Goal: Transaction & Acquisition: Purchase product/service

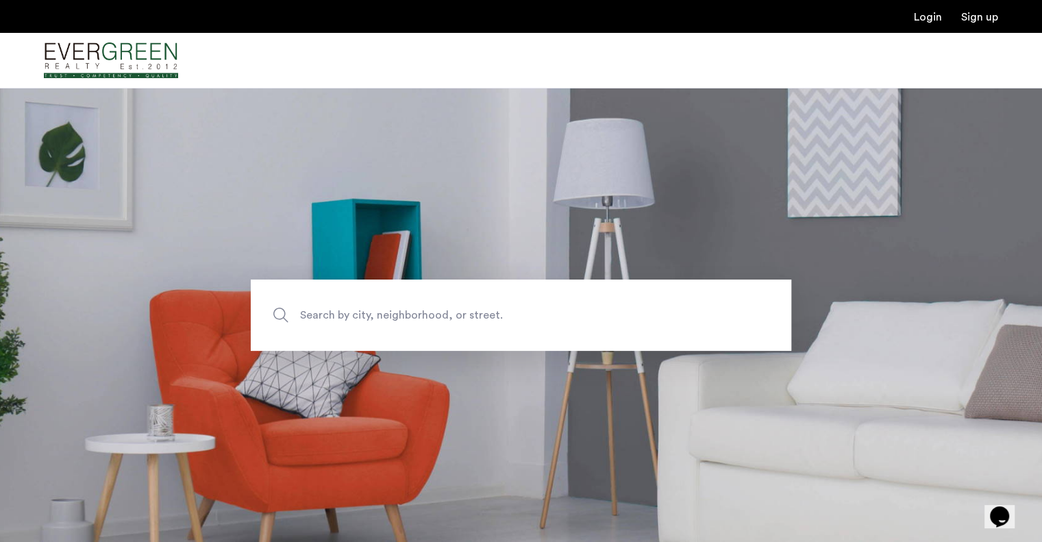
click at [488, 317] on span "Search by city, neighborhood, or street." at bounding box center [489, 314] width 378 height 18
click at [488, 317] on input "Search by city, neighborhood, or street." at bounding box center [521, 314] width 540 height 71
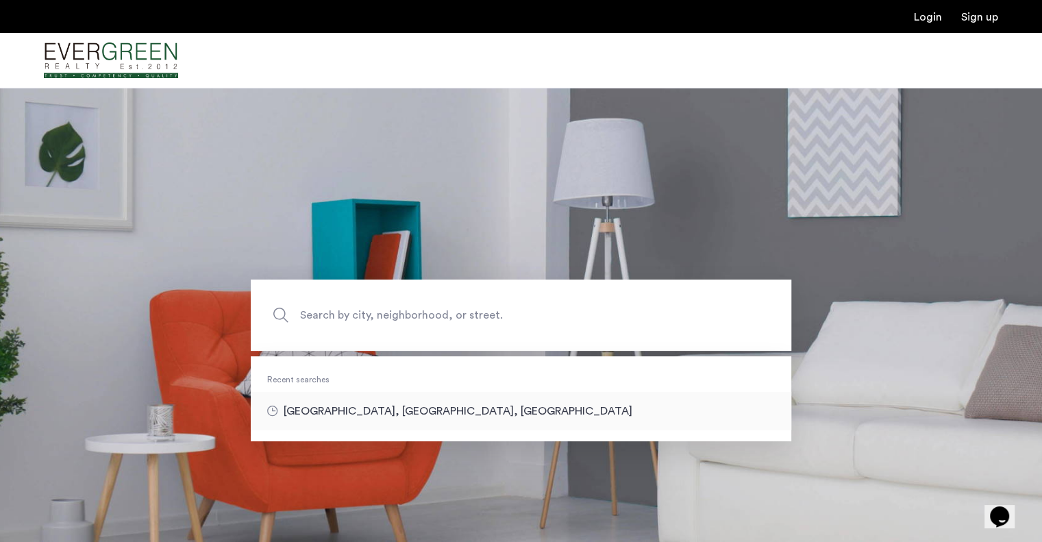
type input "**********"
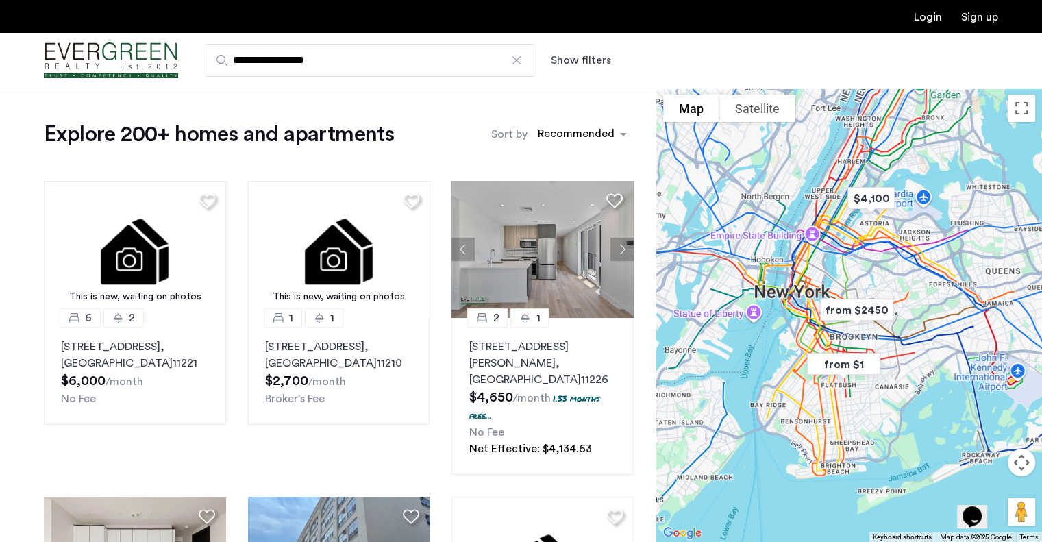
click at [572, 54] on button "Show filters" at bounding box center [581, 60] width 60 height 16
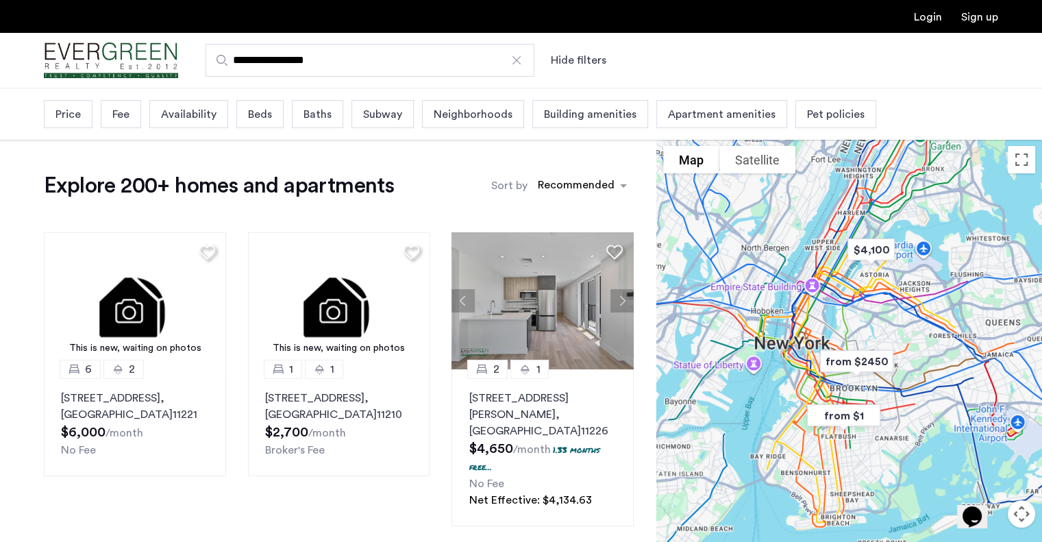
click at [77, 117] on span "Price" at bounding box center [67, 114] width 25 height 16
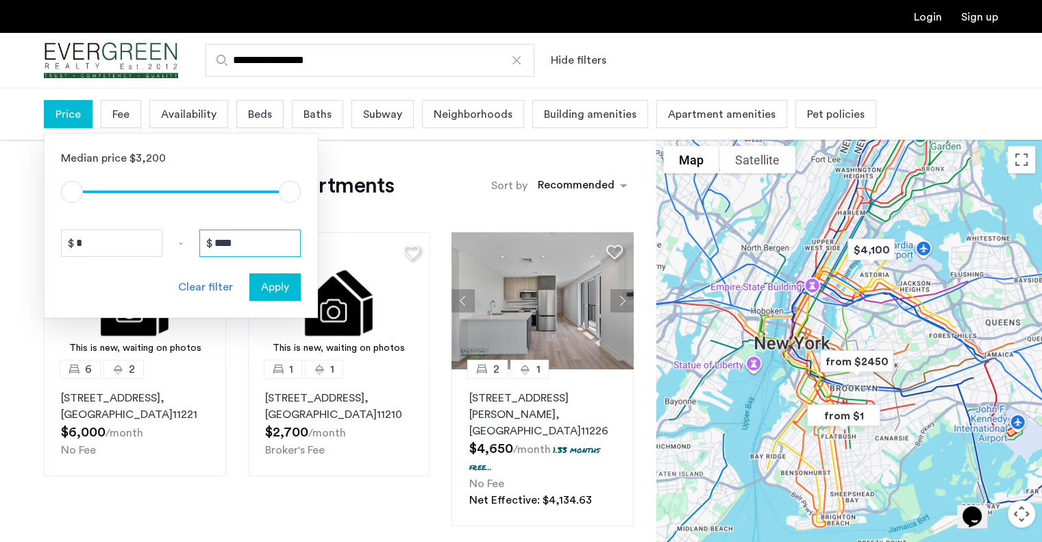
click at [244, 246] on input "****" at bounding box center [249, 242] width 101 height 27
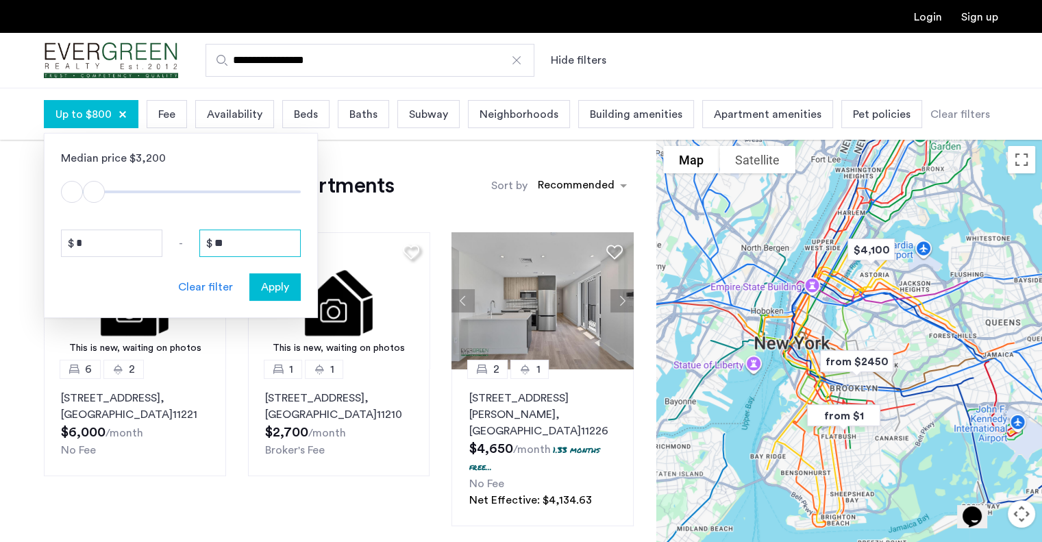
type input "*"
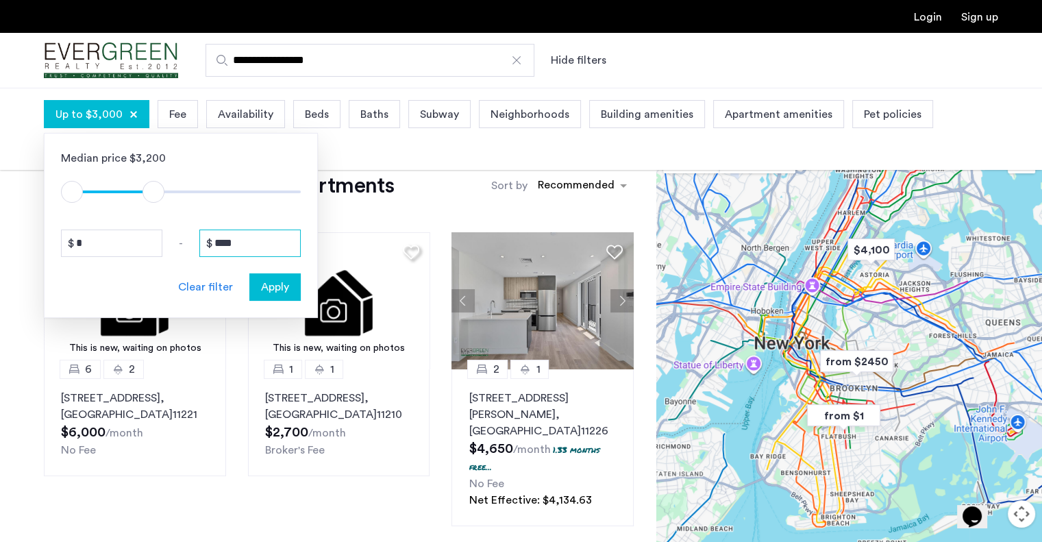
type input "****"
click at [270, 283] on span "Apply" at bounding box center [275, 287] width 28 height 16
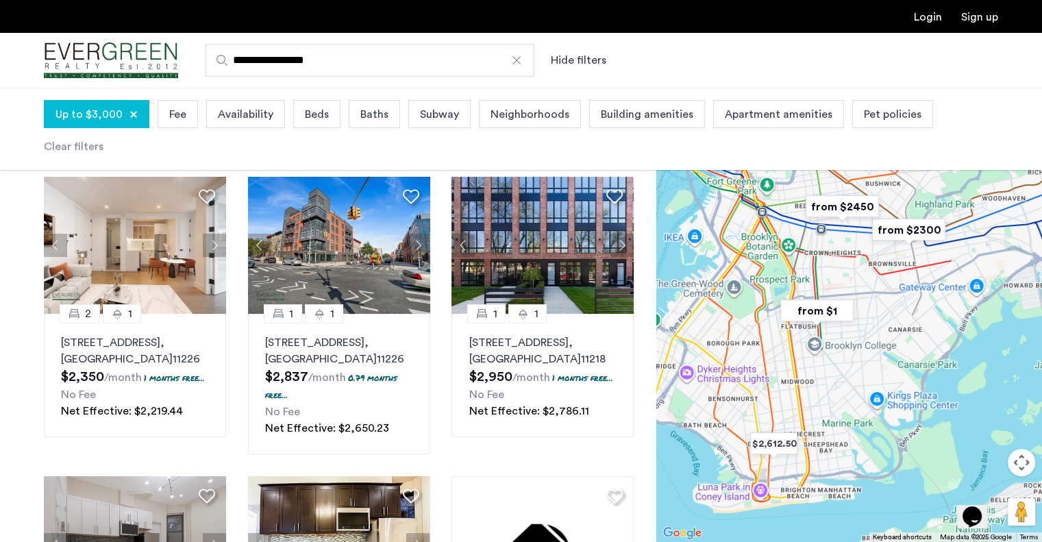
scroll to position [58, 0]
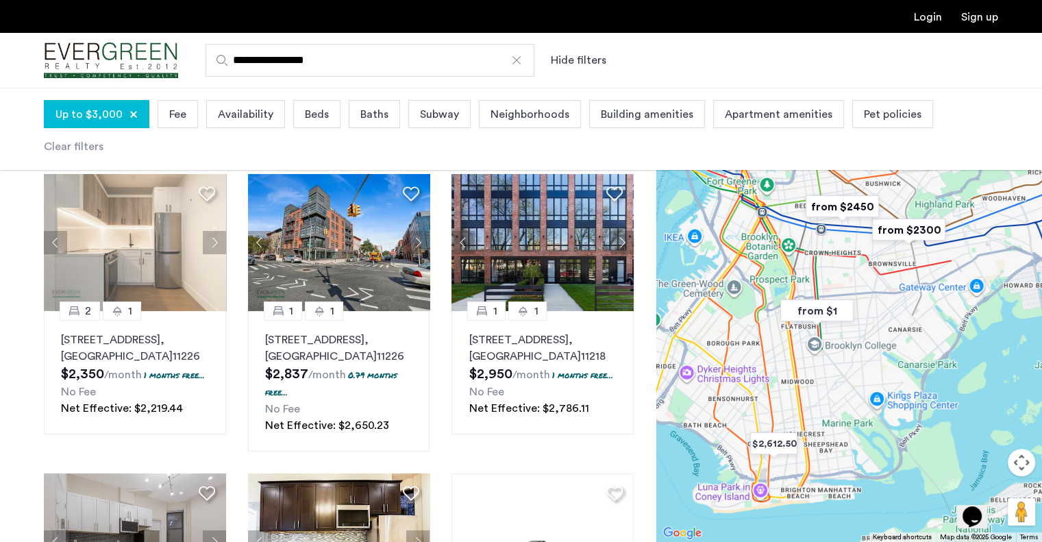
click at [298, 118] on div "Beds" at bounding box center [316, 114] width 47 height 28
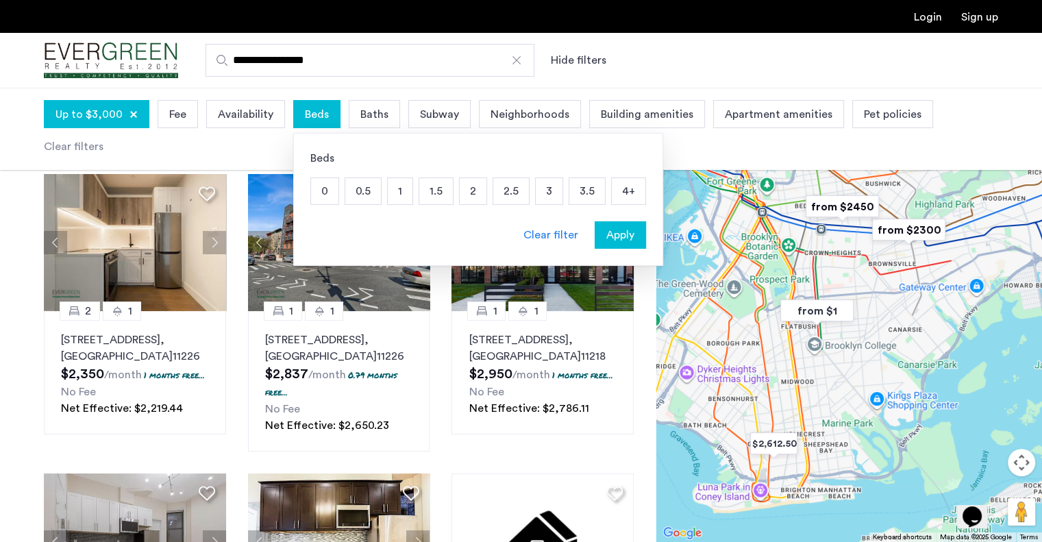
click at [468, 192] on p "2" at bounding box center [472, 191] width 27 height 26
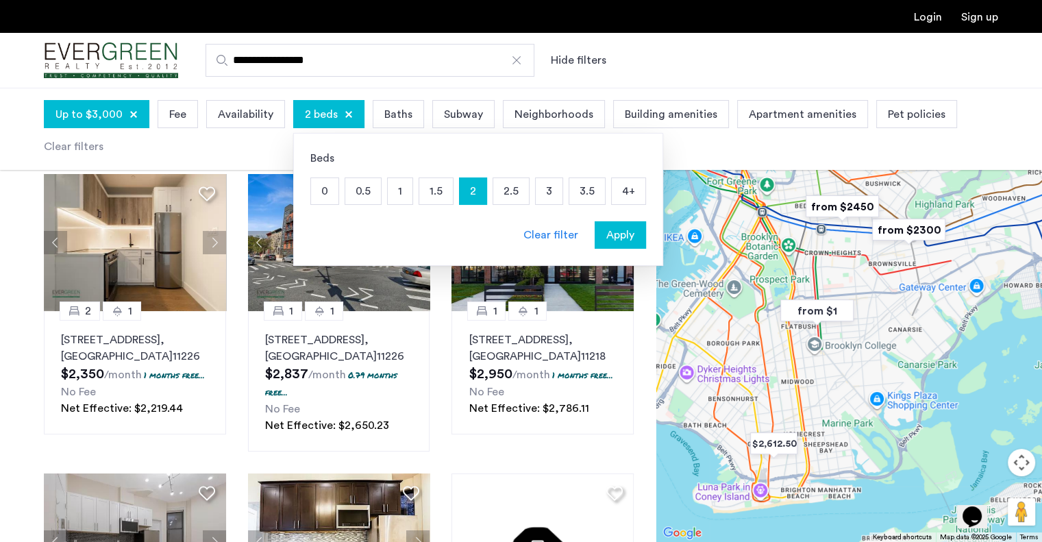
click at [608, 243] on button "Apply" at bounding box center [619, 234] width 51 height 27
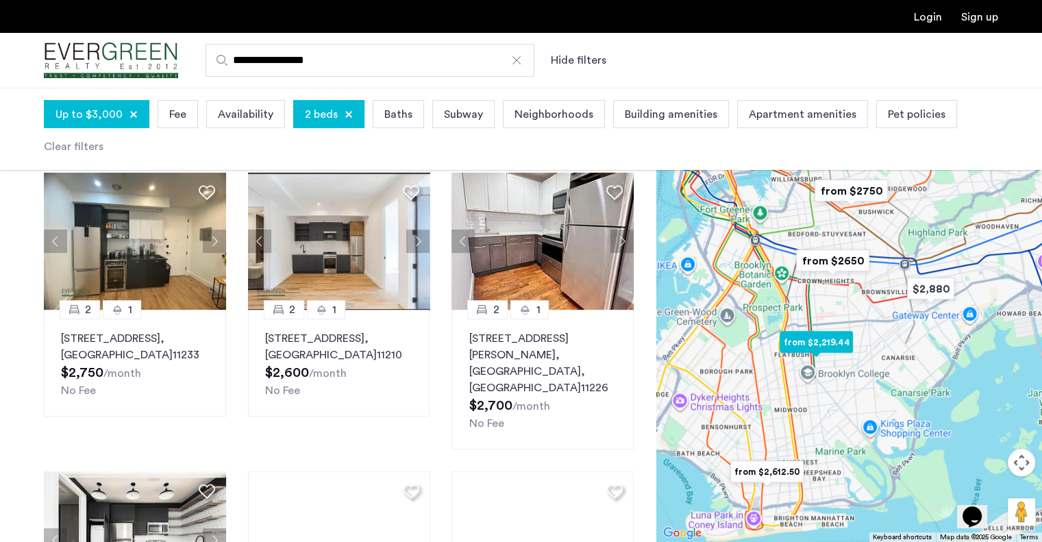
scroll to position [655, 0]
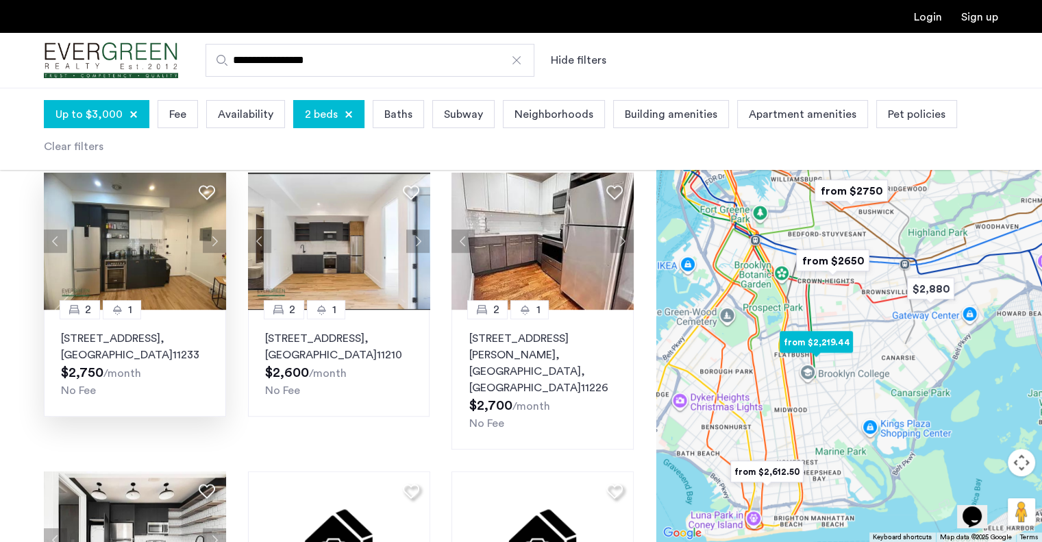
click at [212, 244] on button "Next apartment" at bounding box center [214, 240] width 23 height 23
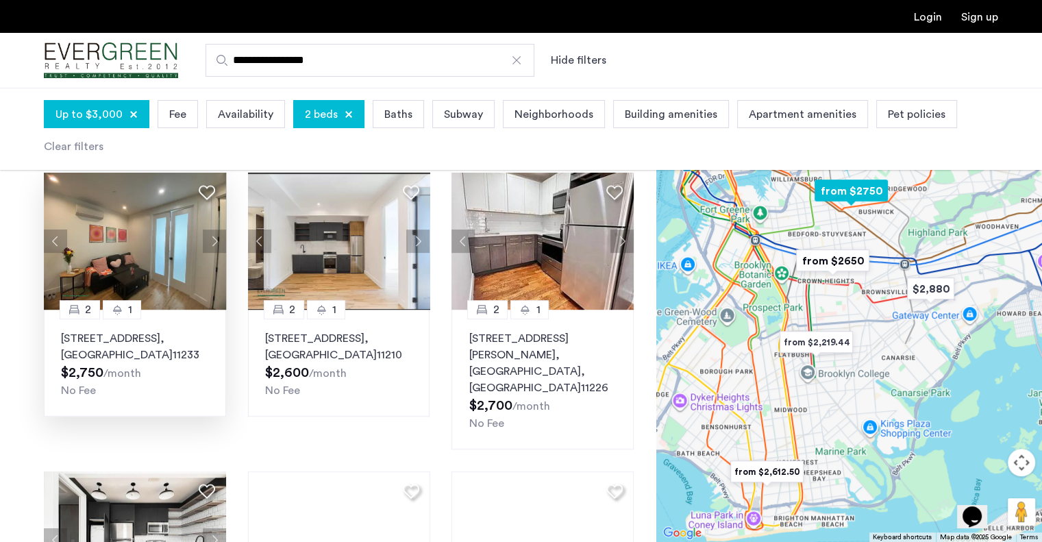
click at [206, 236] on button "Next apartment" at bounding box center [214, 240] width 23 height 23
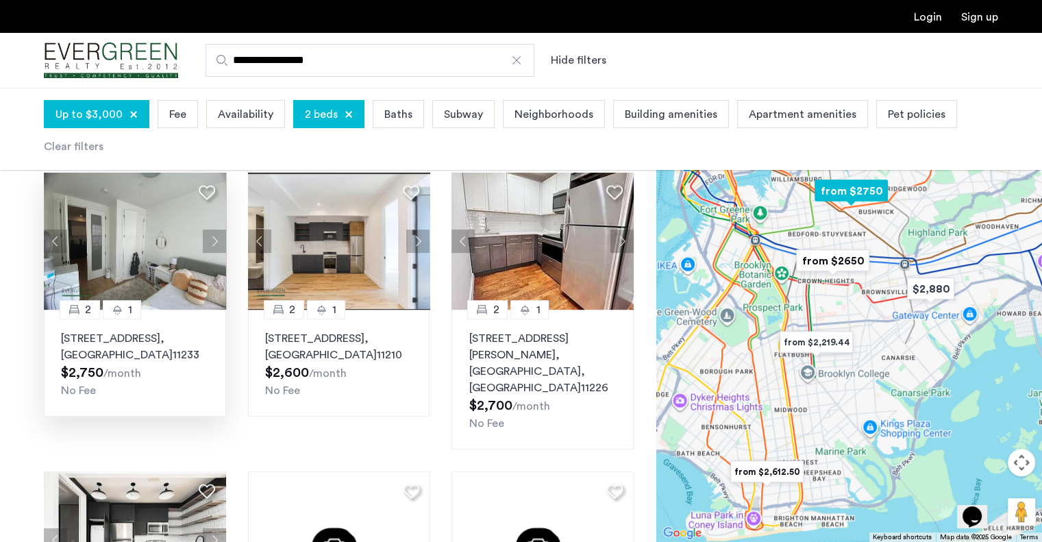
click at [214, 246] on button "Next apartment" at bounding box center [214, 240] width 23 height 23
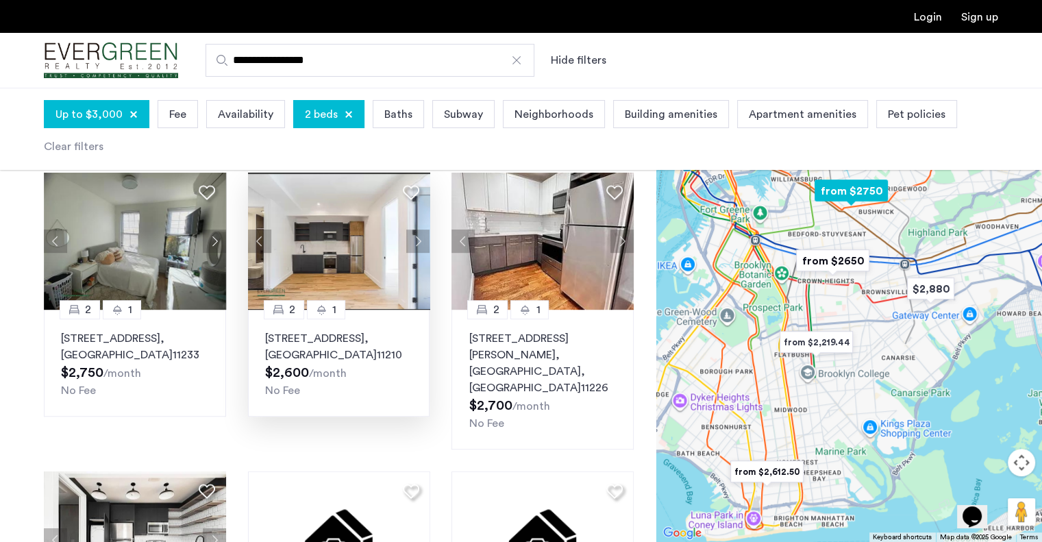
click at [307, 252] on img at bounding box center [339, 241] width 182 height 137
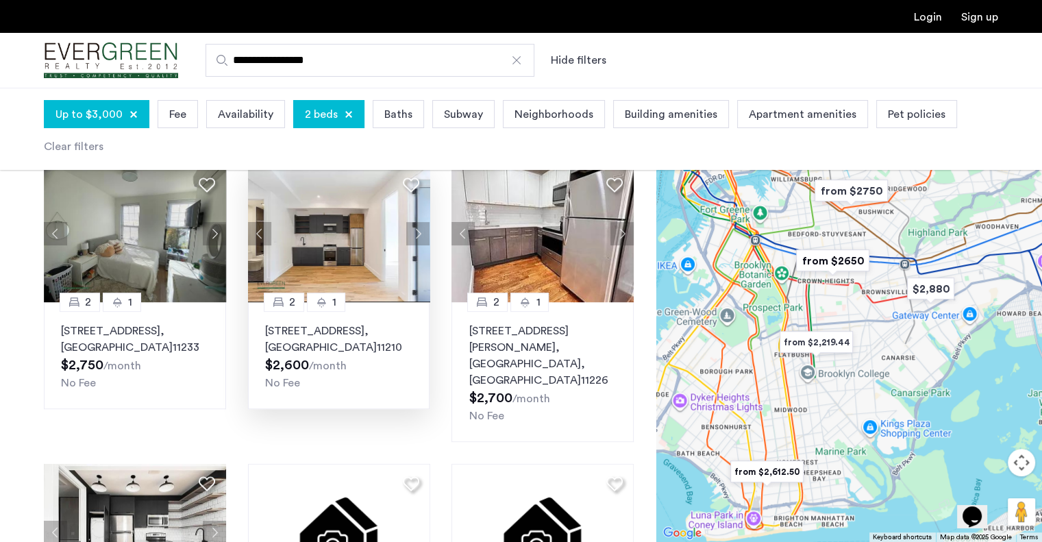
scroll to position [659, 0]
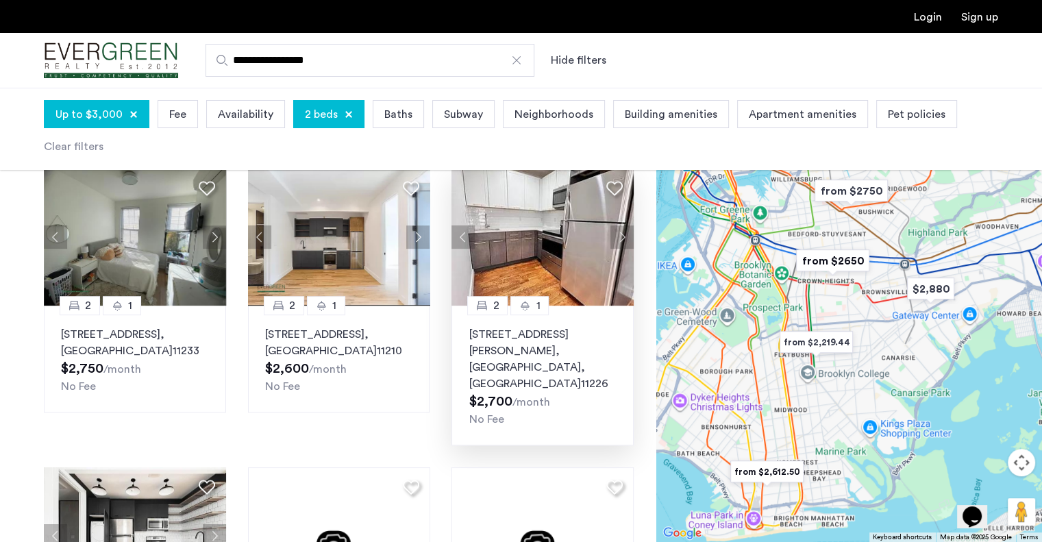
click at [617, 238] on button "Next apartment" at bounding box center [621, 236] width 23 height 23
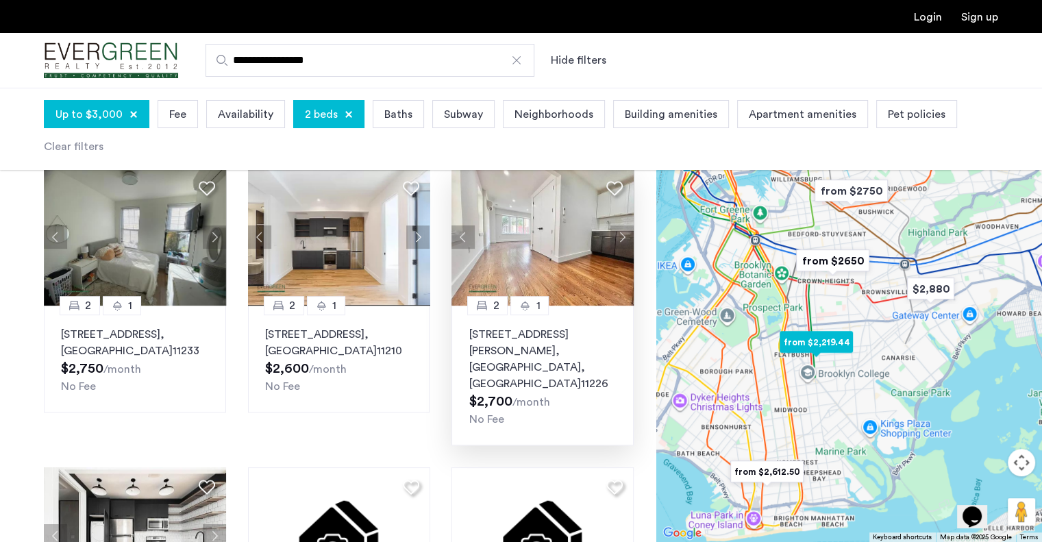
click at [616, 238] on button "Next apartment" at bounding box center [621, 236] width 23 height 23
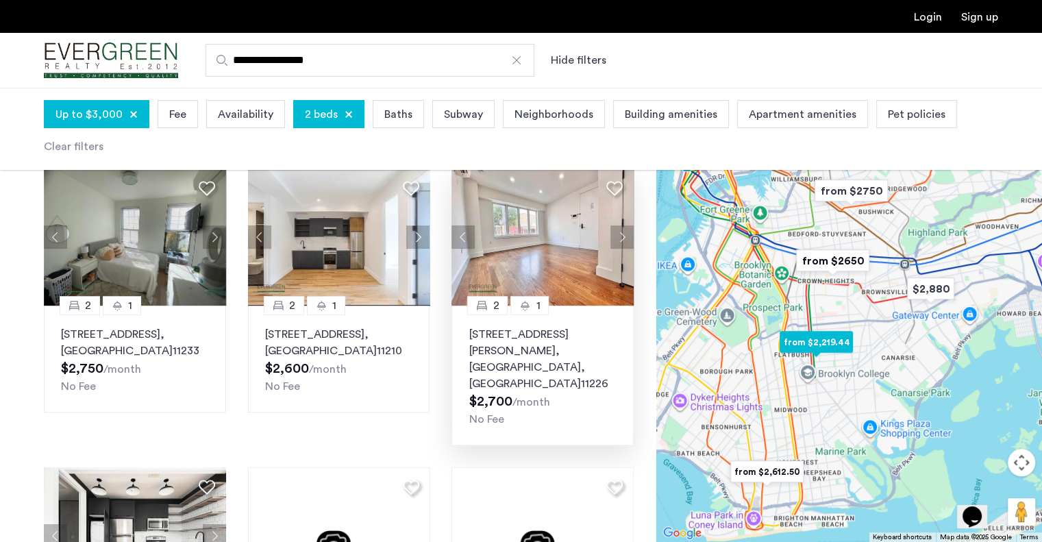
click at [616, 237] on button "Next apartment" at bounding box center [621, 236] width 23 height 23
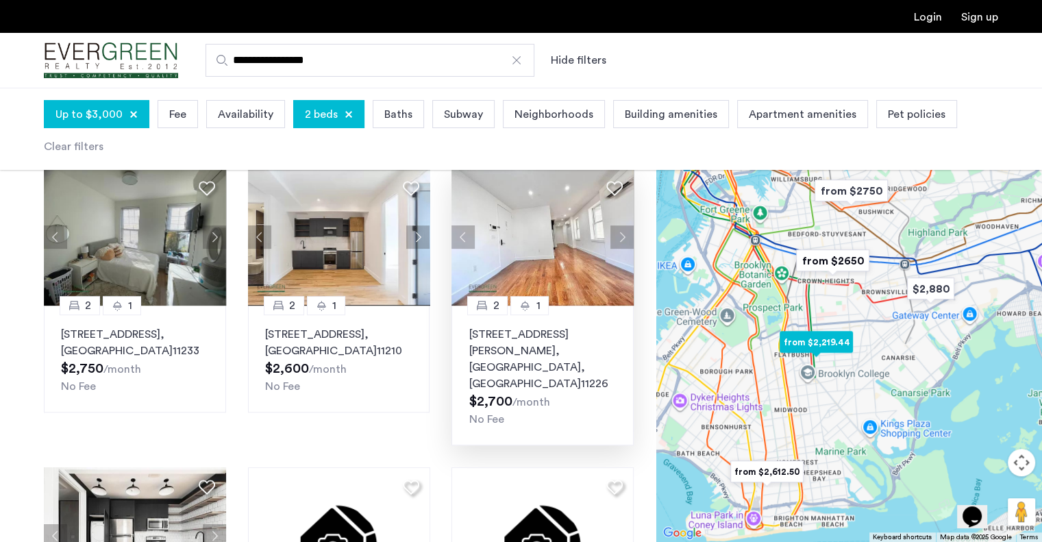
click at [620, 238] on button "Next apartment" at bounding box center [621, 236] width 23 height 23
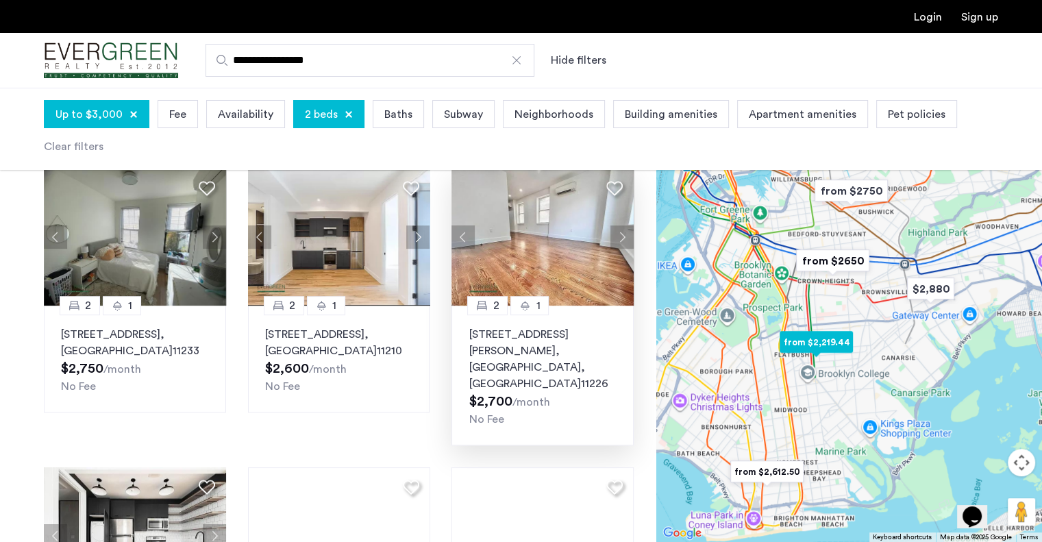
click at [619, 240] on button "Next apartment" at bounding box center [621, 236] width 23 height 23
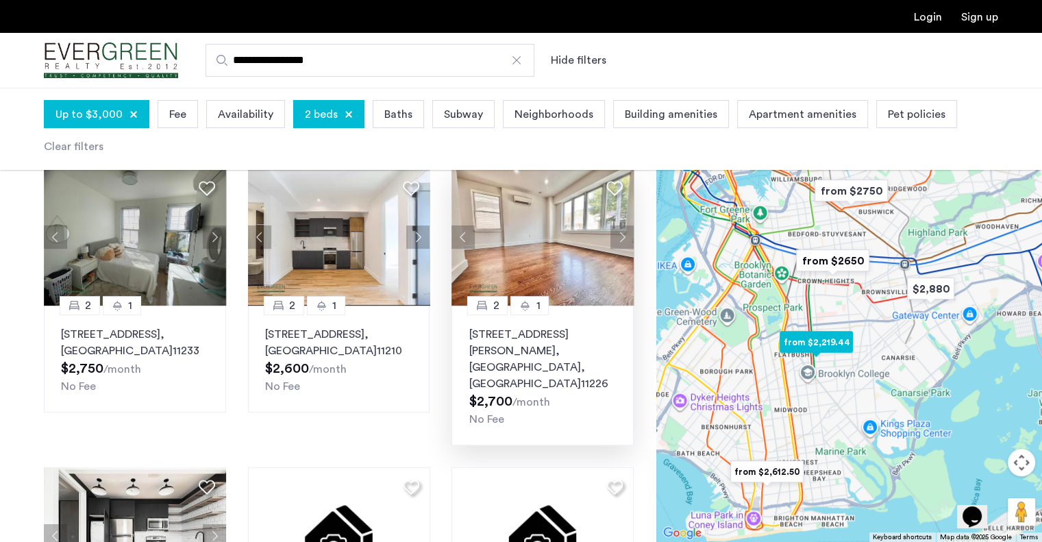
click at [614, 240] on button "Next apartment" at bounding box center [621, 236] width 23 height 23
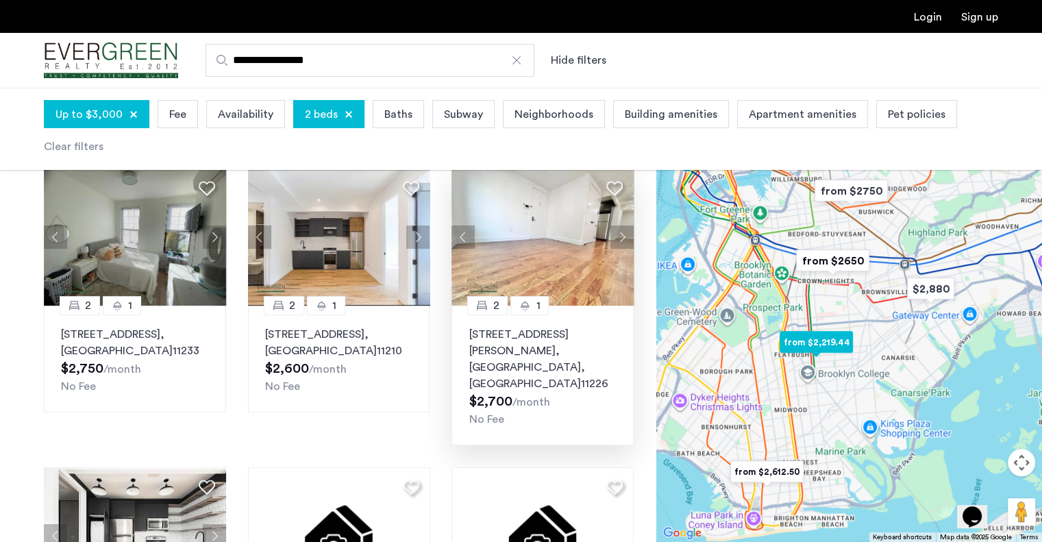
click at [616, 242] on button "Next apartment" at bounding box center [621, 236] width 23 height 23
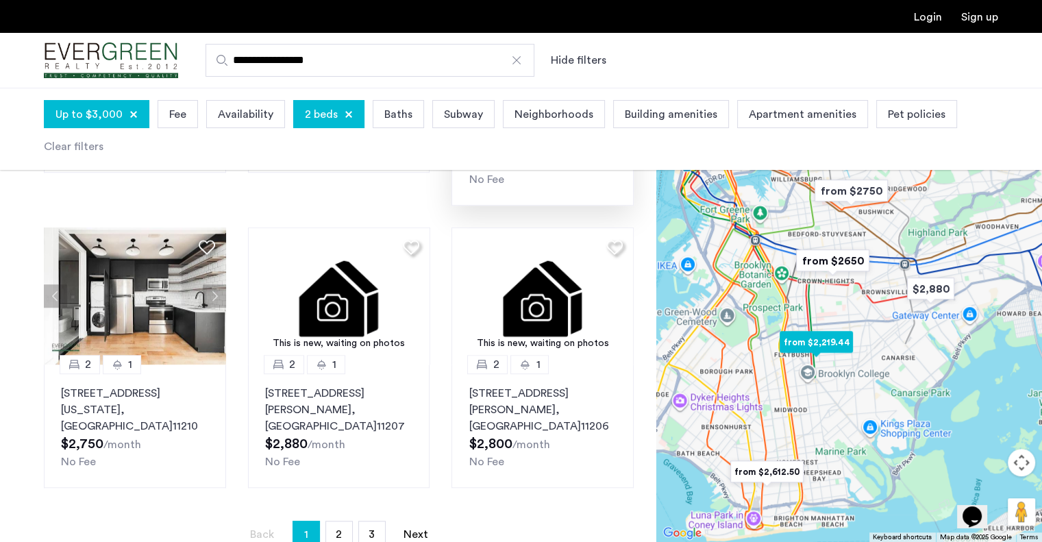
scroll to position [903, 0]
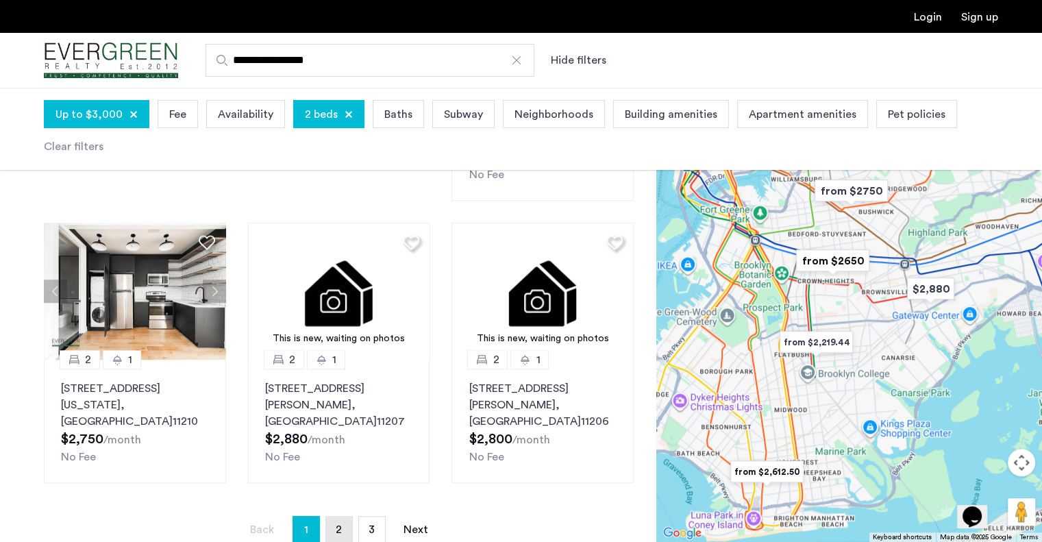
click at [342, 516] on link "page 2" at bounding box center [339, 529] width 26 height 26
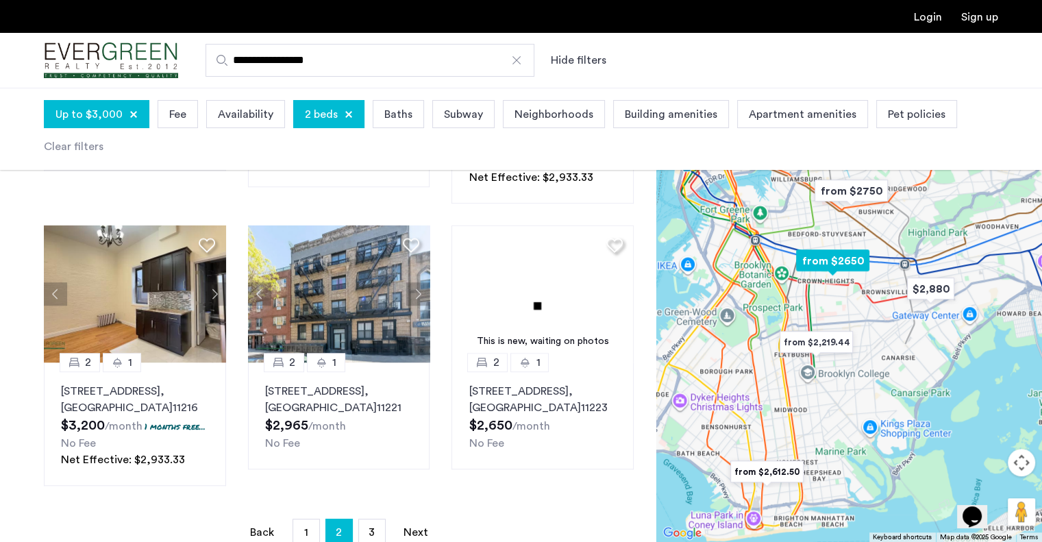
scroll to position [901, 0]
click at [375, 518] on link "page 3" at bounding box center [372, 531] width 26 height 26
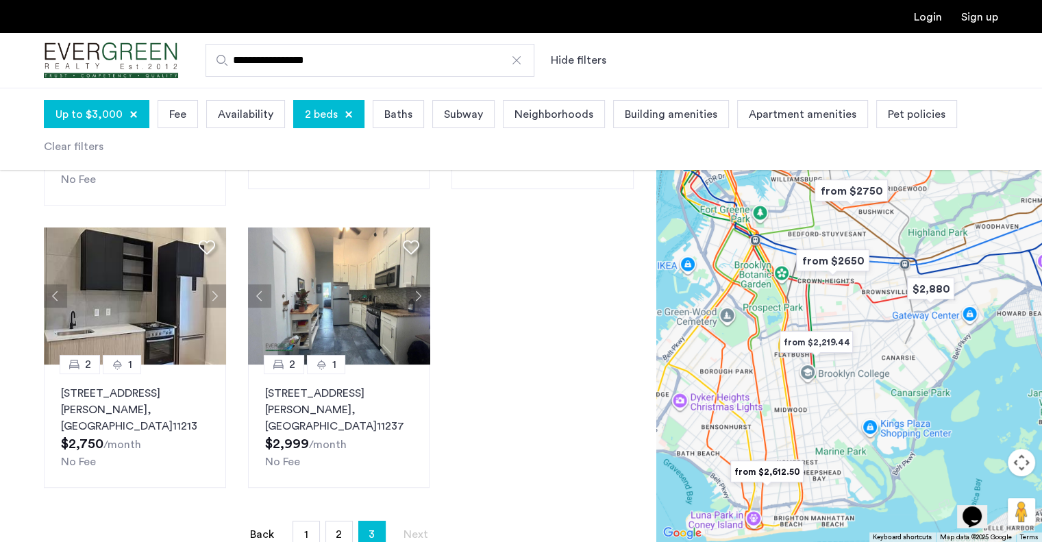
scroll to position [312, 0]
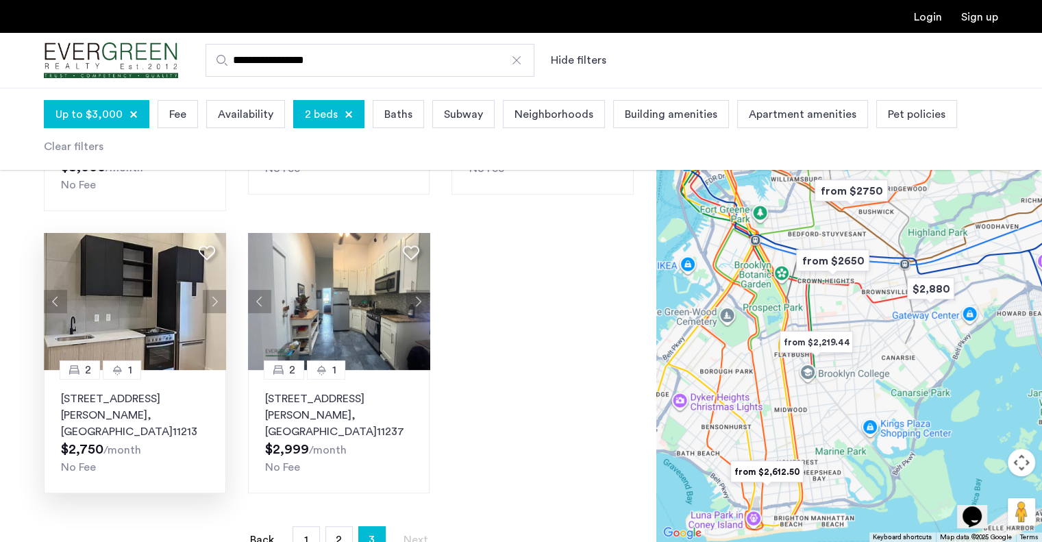
click at [211, 290] on button "Next apartment" at bounding box center [214, 301] width 23 height 23
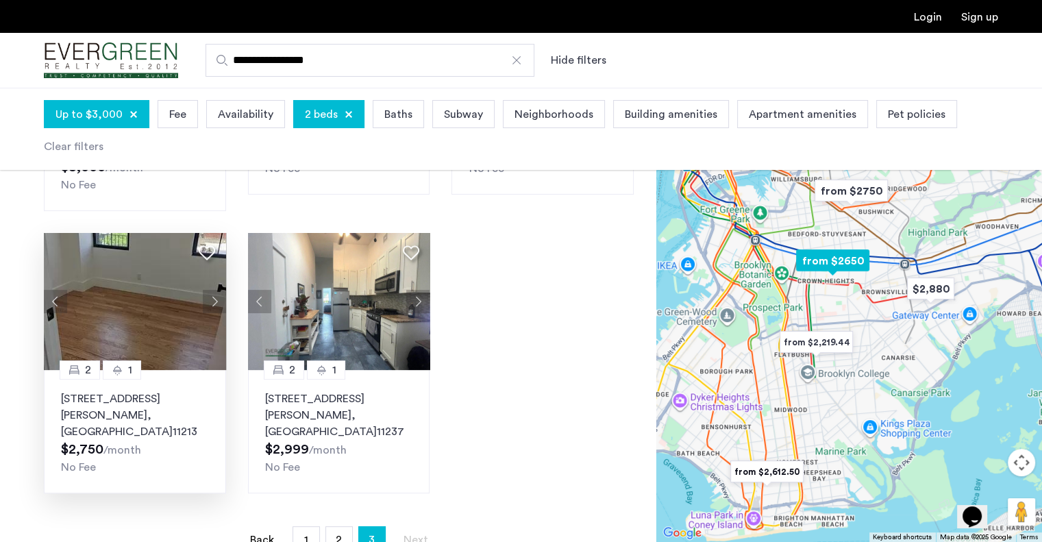
click at [213, 290] on button "Next apartment" at bounding box center [214, 301] width 23 height 23
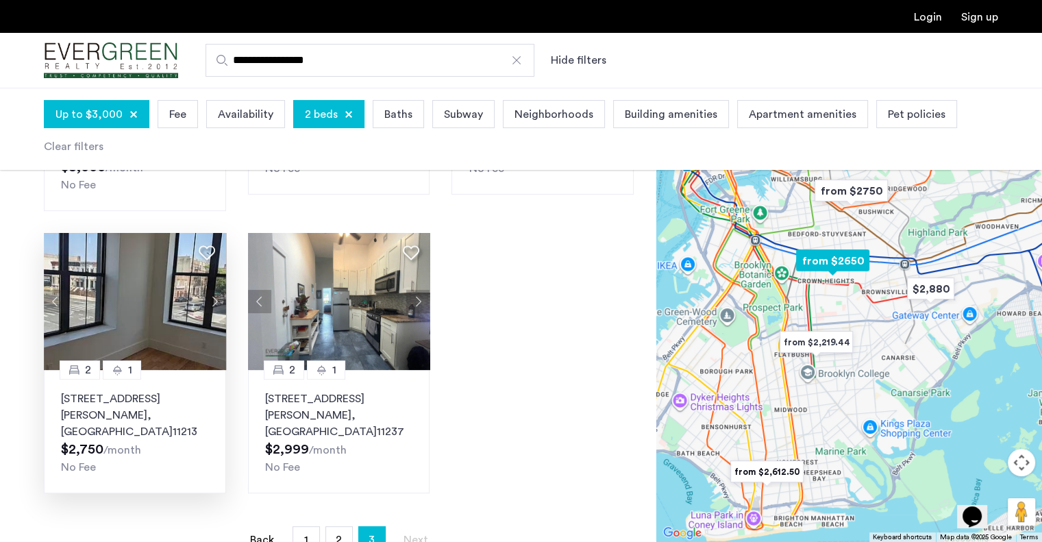
click at [213, 290] on button "Next apartment" at bounding box center [214, 301] width 23 height 23
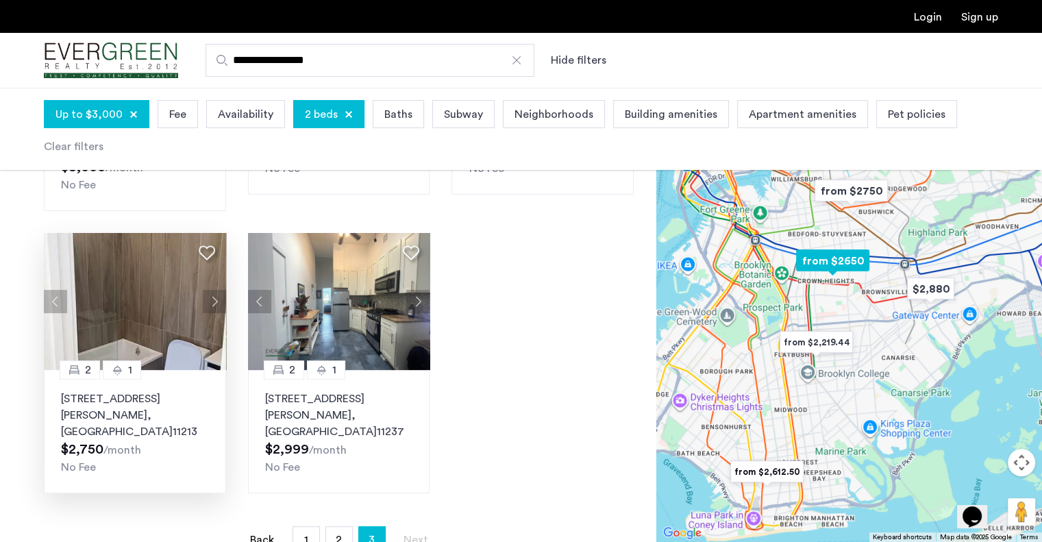
click at [216, 290] on button "Next apartment" at bounding box center [214, 301] width 23 height 23
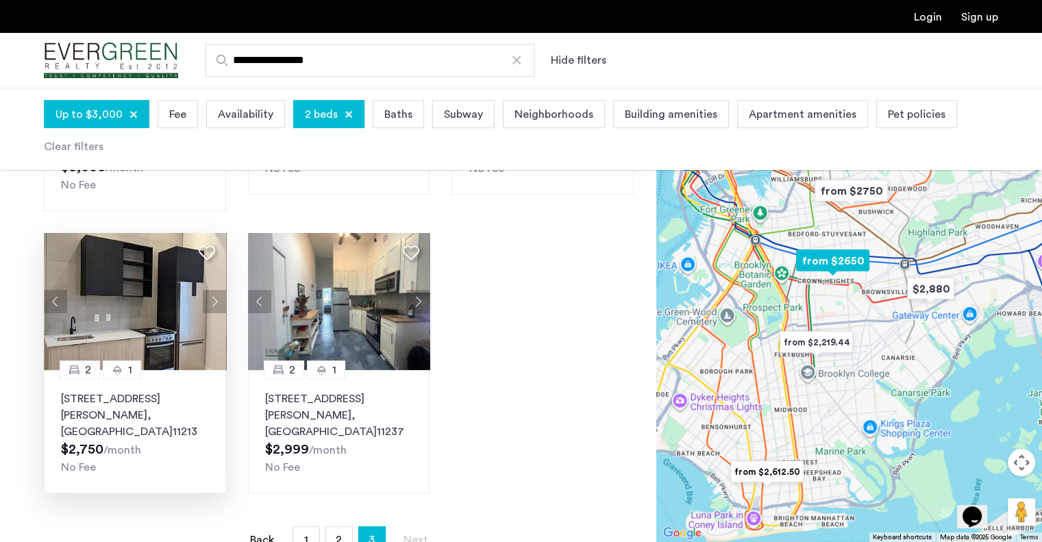
click at [213, 290] on button "Next apartment" at bounding box center [214, 301] width 23 height 23
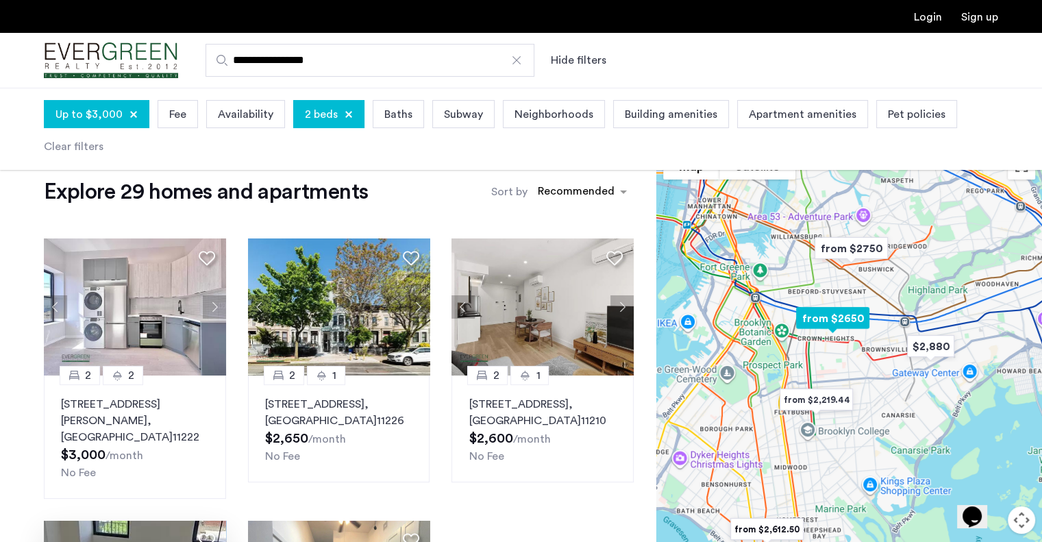
scroll to position [0, 0]
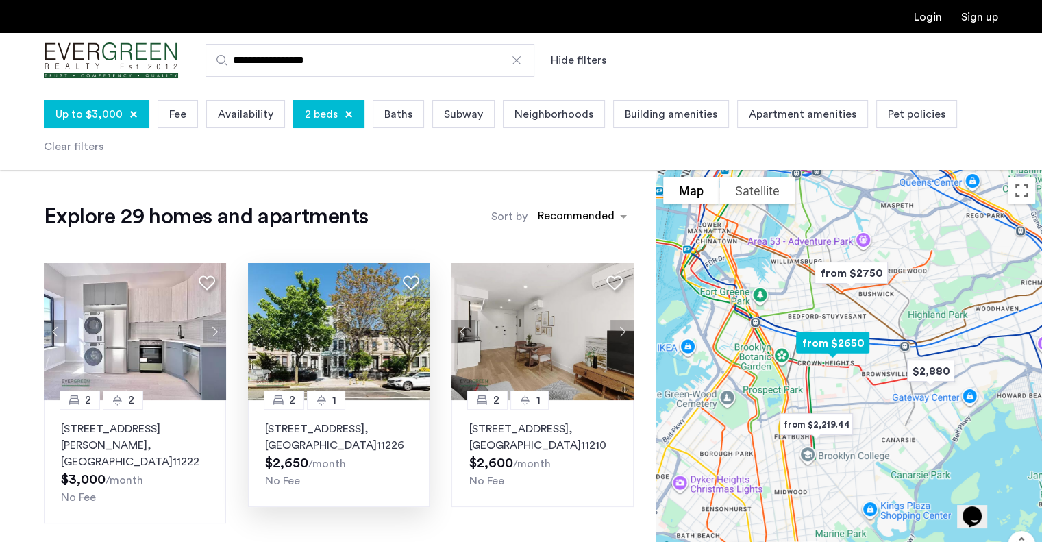
click at [368, 325] on img at bounding box center [339, 331] width 182 height 137
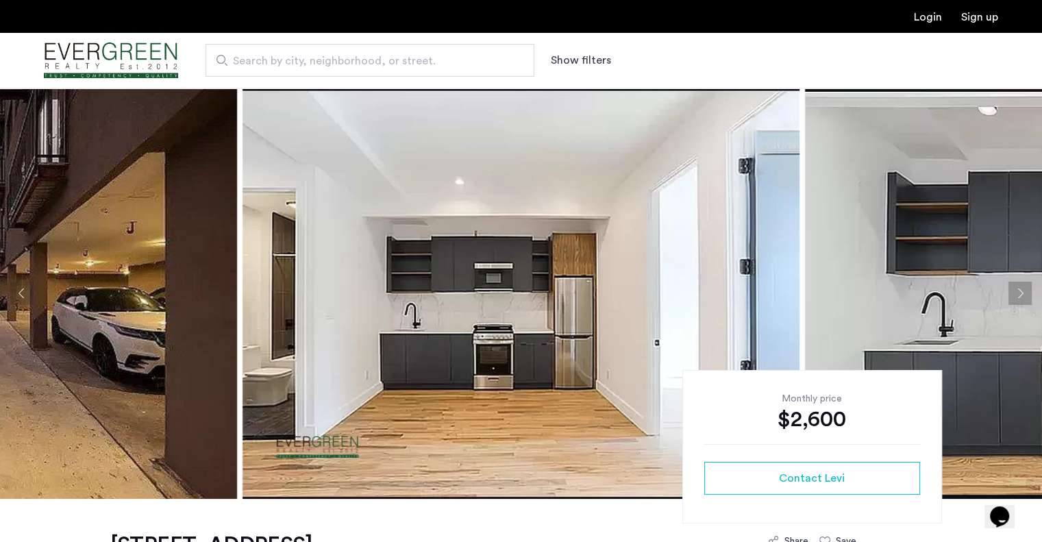
click at [1022, 288] on button "Next apartment" at bounding box center [1019, 292] width 23 height 23
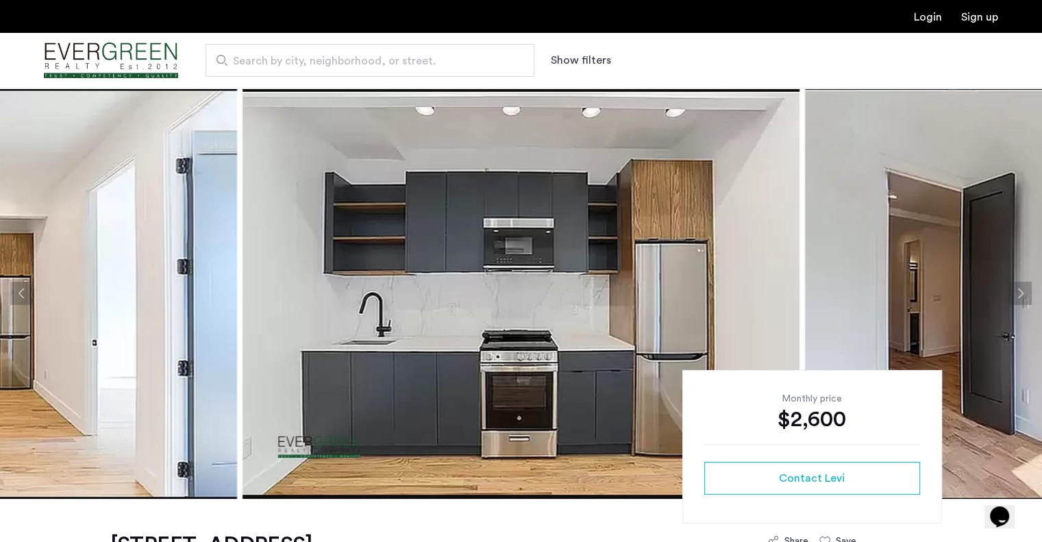
click at [1022, 288] on button "Next apartment" at bounding box center [1019, 292] width 23 height 23
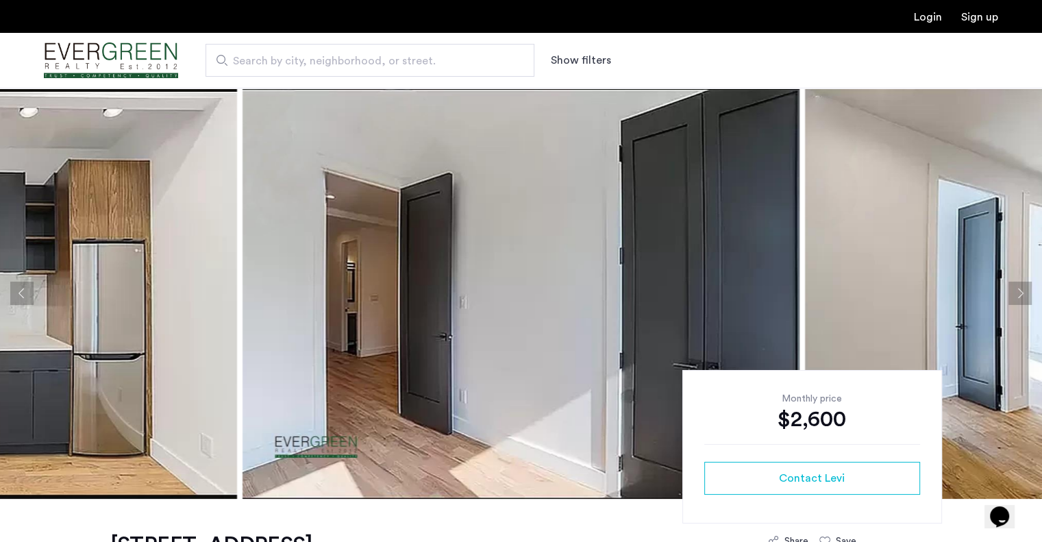
click at [1022, 288] on button "Next apartment" at bounding box center [1019, 292] width 23 height 23
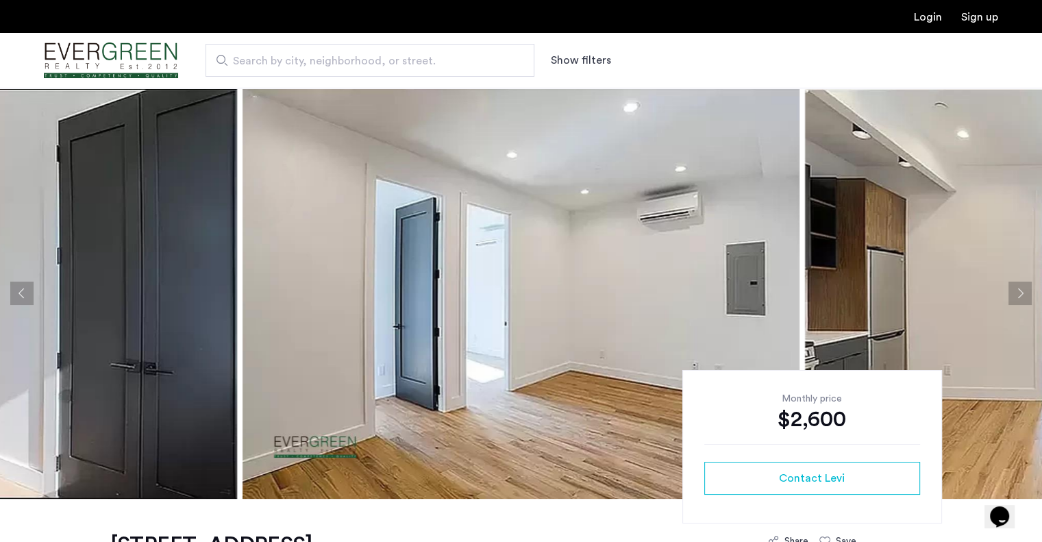
click at [1022, 288] on button "Next apartment" at bounding box center [1019, 292] width 23 height 23
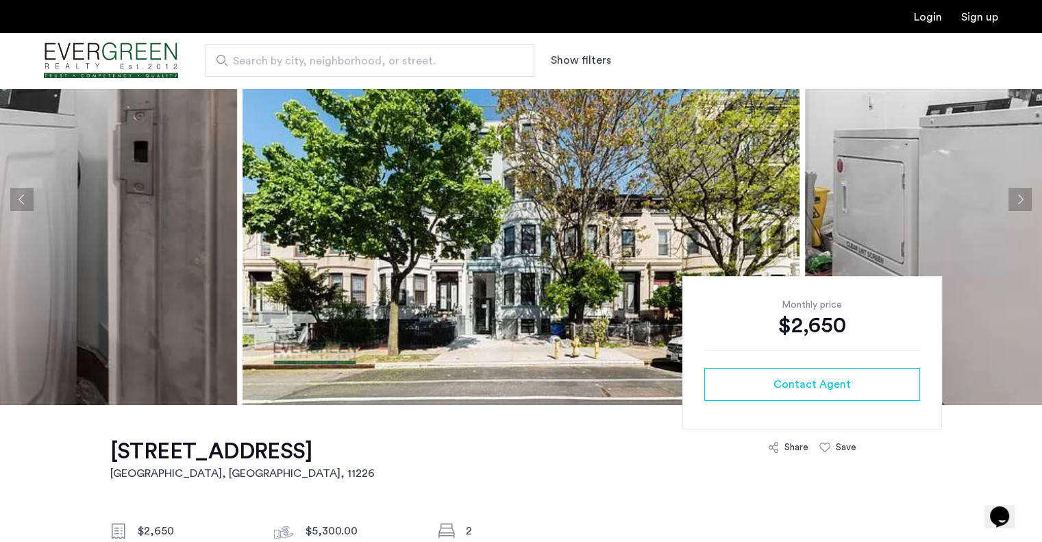
scroll to position [107, 0]
